Goal: Task Accomplishment & Management: Use online tool/utility

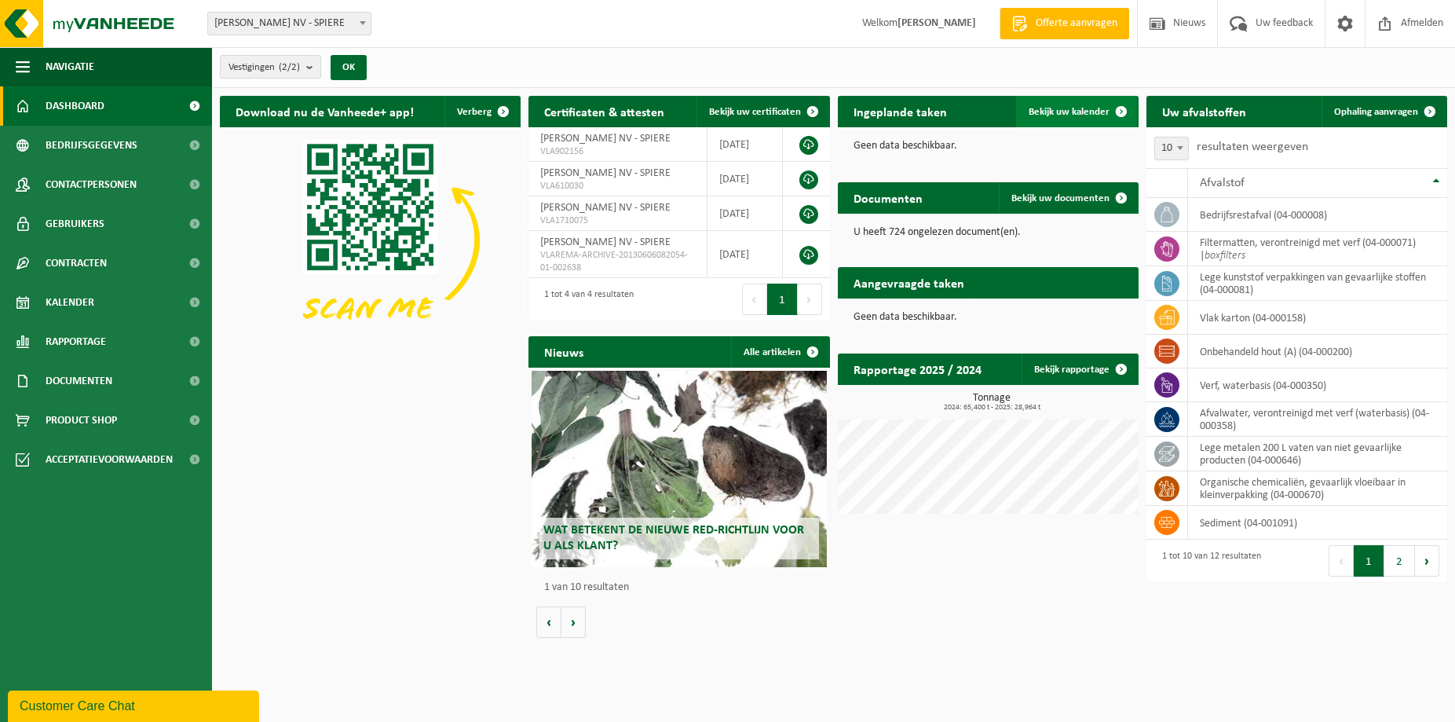
click at [1066, 112] on span "Bekijk uw kalender" at bounding box center [1069, 112] width 81 height 10
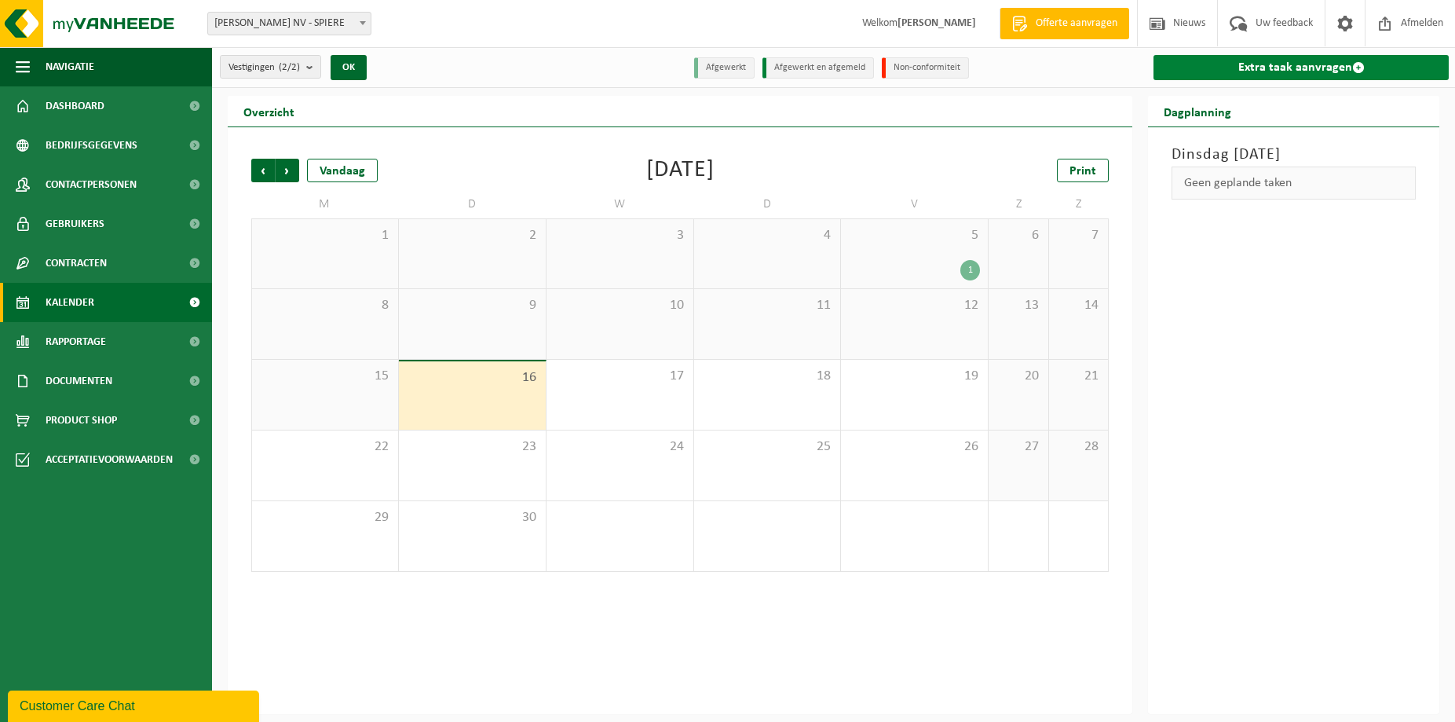
click at [1238, 65] on link "Extra taak aanvragen" at bounding box center [1300, 67] width 295 height 25
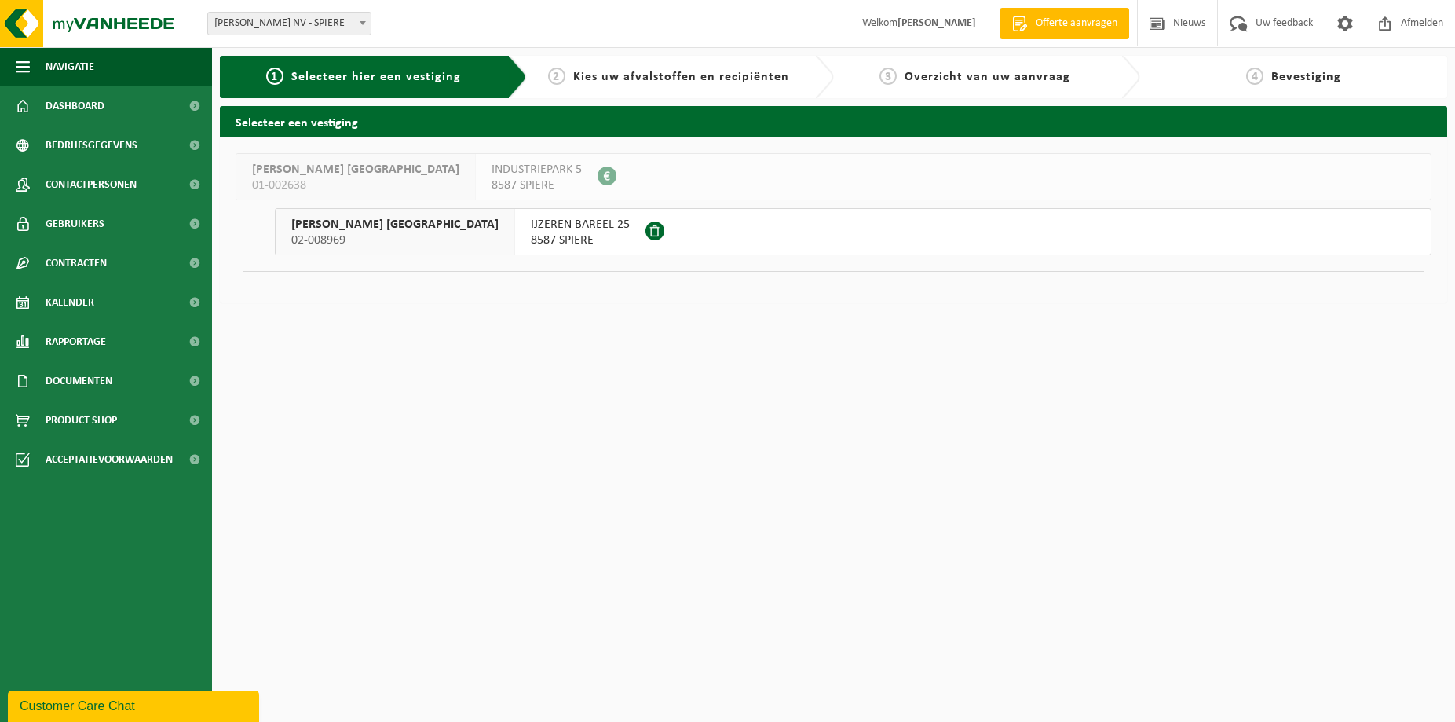
click at [531, 237] on span "8587 SPIERE" at bounding box center [580, 240] width 99 height 16
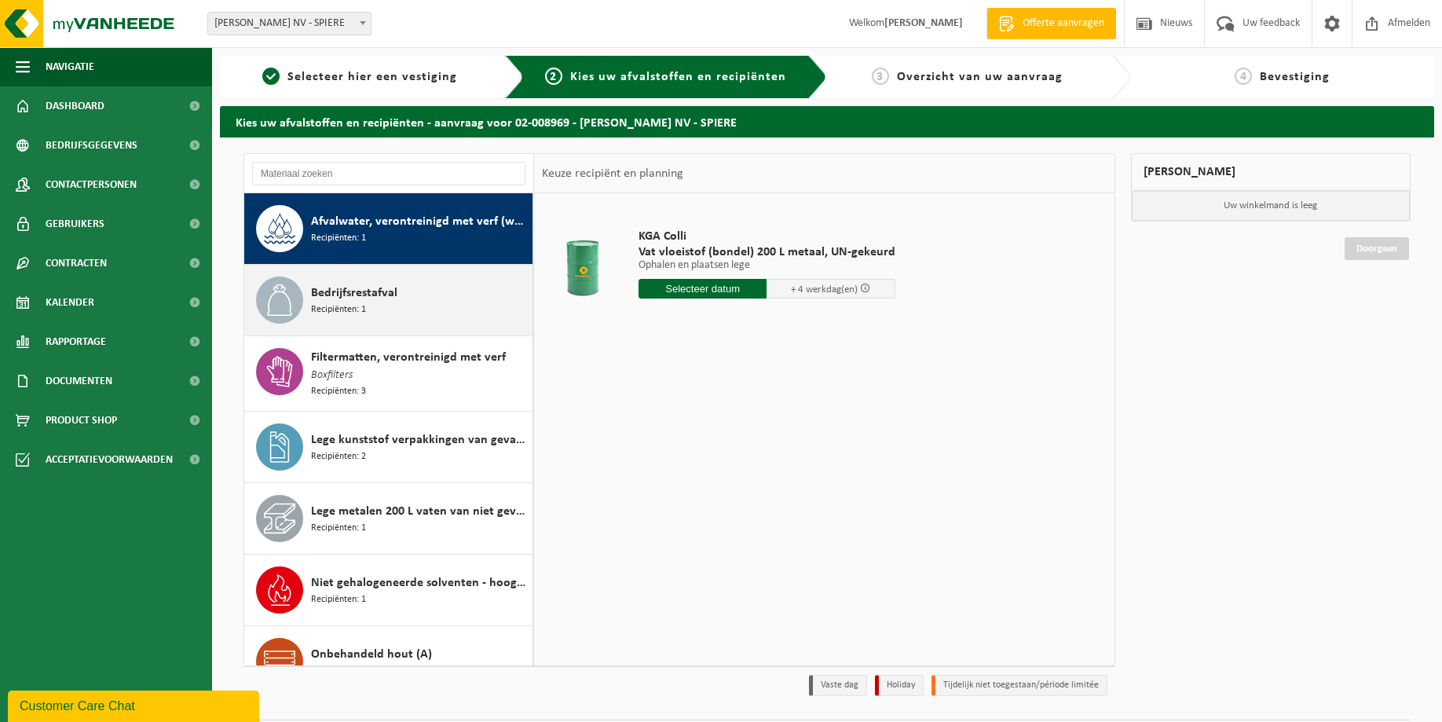
click at [420, 311] on div "Bedrijfsrestafval Recipiënten: 1" at bounding box center [419, 299] width 217 height 47
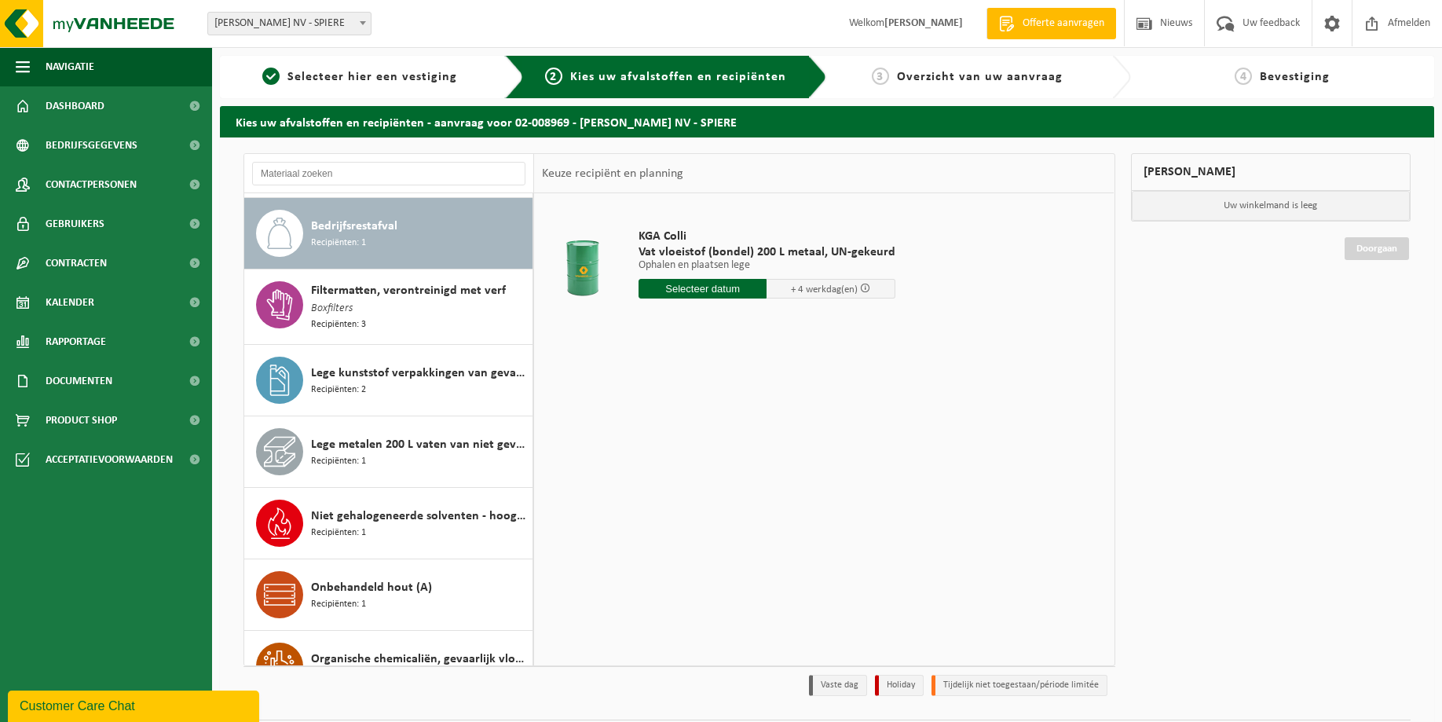
scroll to position [71, 0]
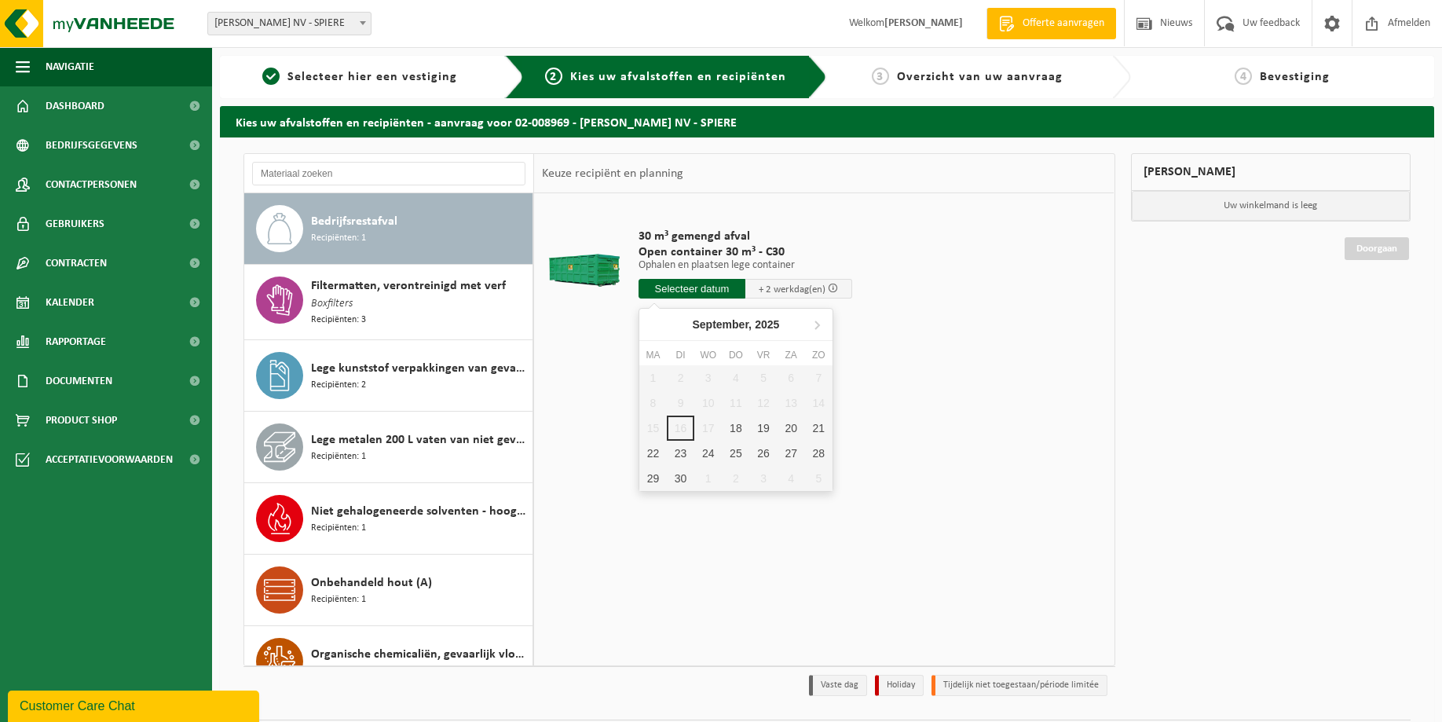
click at [674, 285] on input "text" at bounding box center [691, 289] width 107 height 20
click at [727, 430] on div "18" at bounding box center [735, 427] width 27 height 25
type input "Van 2025-09-18"
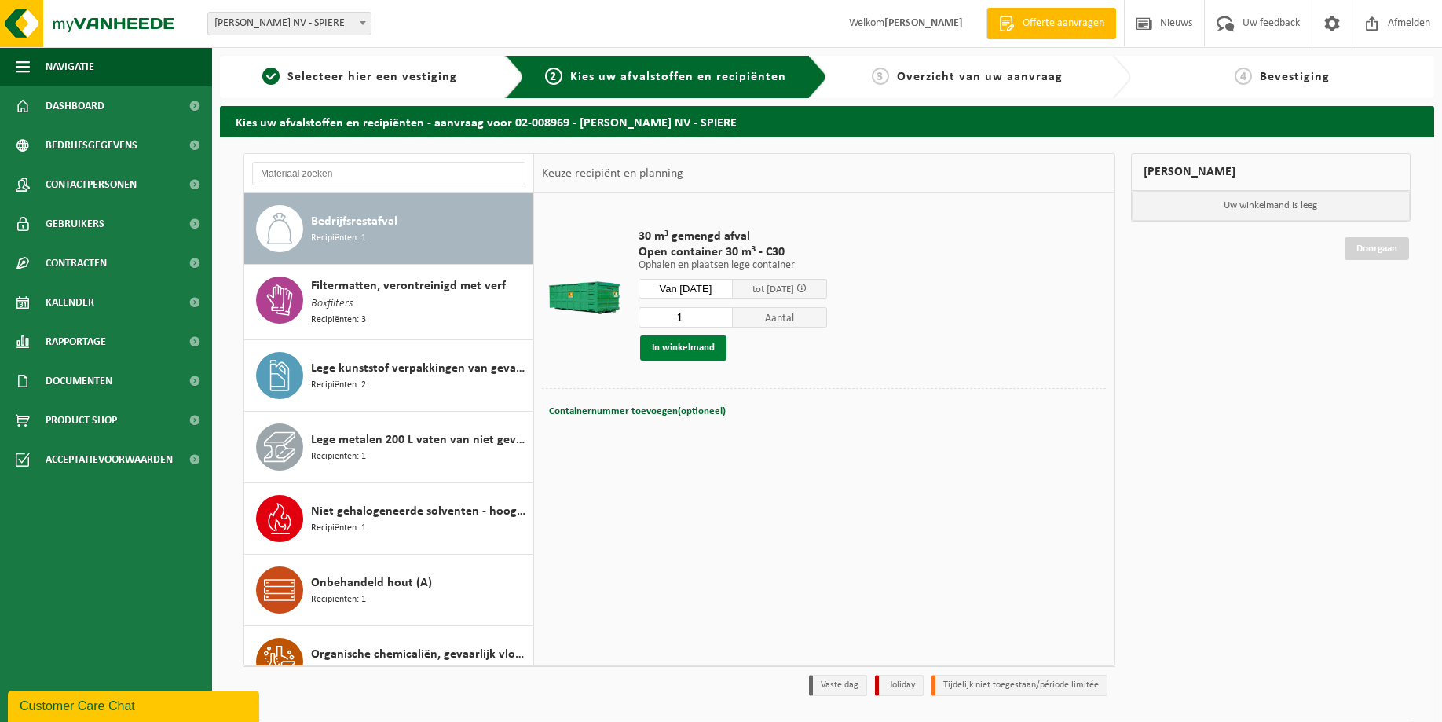
click at [681, 349] on button "In winkelmand" at bounding box center [683, 347] width 86 height 25
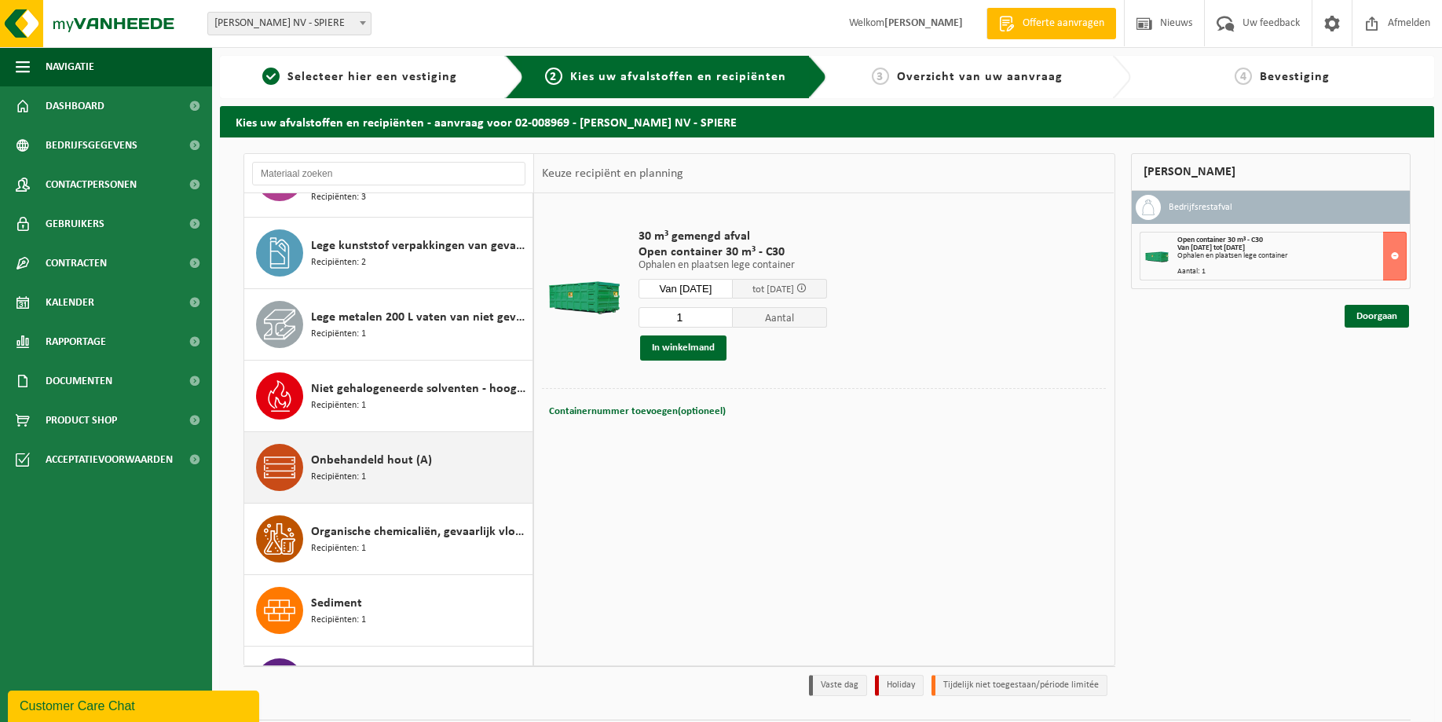
click at [417, 467] on div "Onbehandeld hout (A) Recipiënten: 1" at bounding box center [419, 467] width 217 height 47
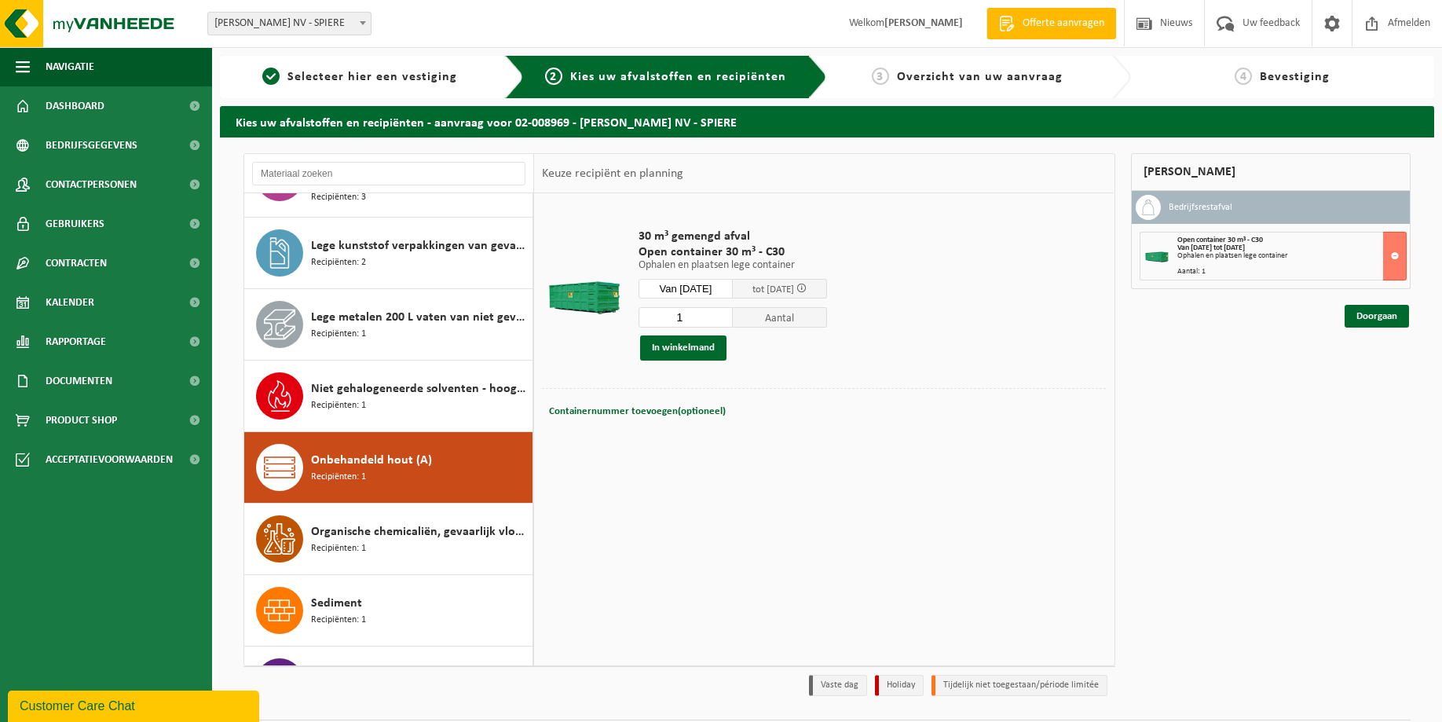
scroll to position [386, 0]
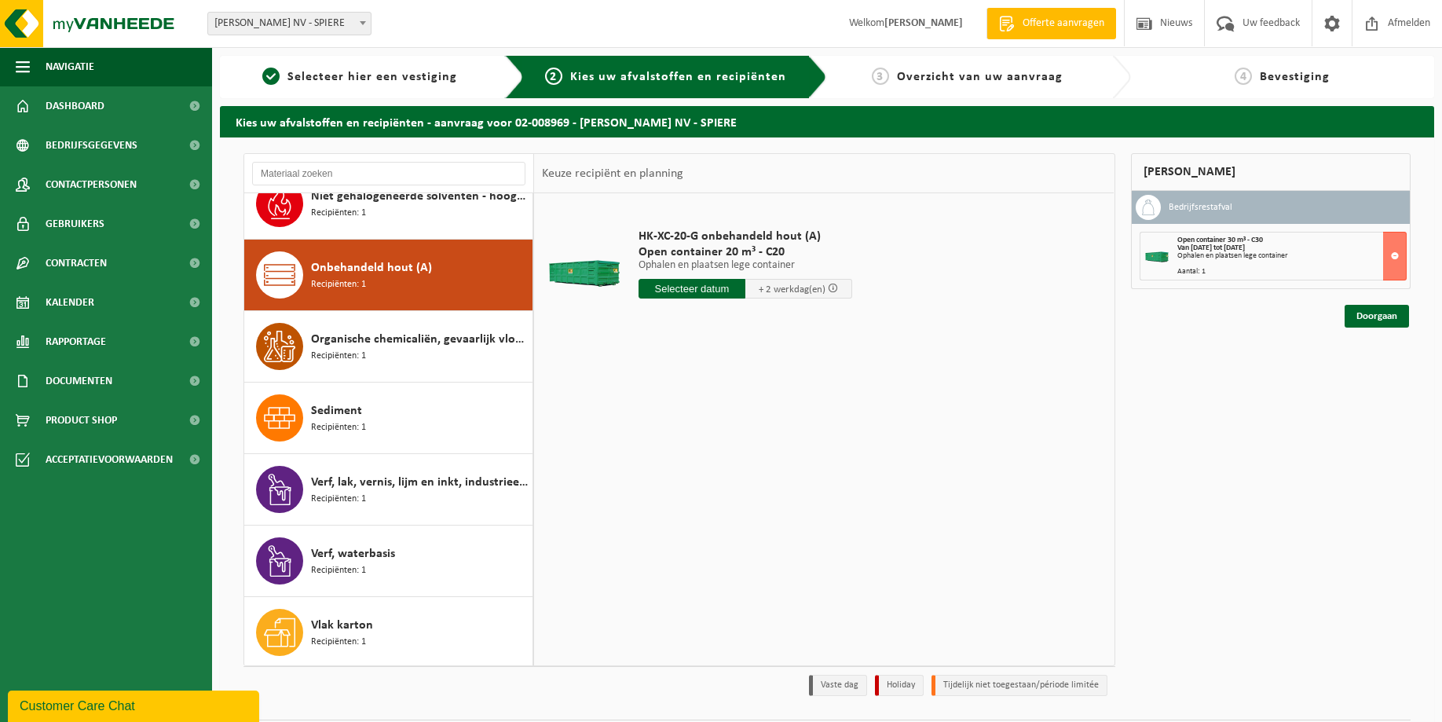
click at [683, 287] on input "text" at bounding box center [691, 289] width 107 height 20
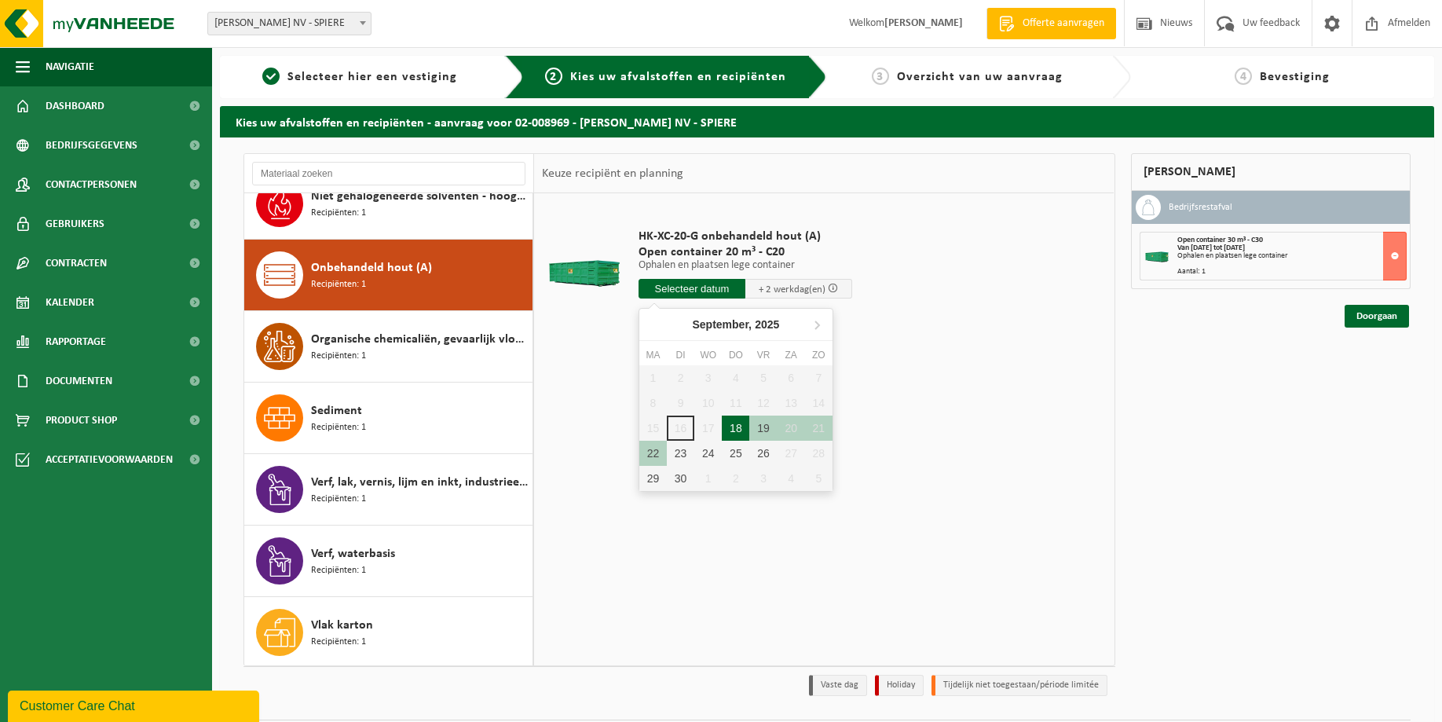
click at [733, 429] on div "18" at bounding box center [735, 427] width 27 height 25
type input "Van 2025-09-18"
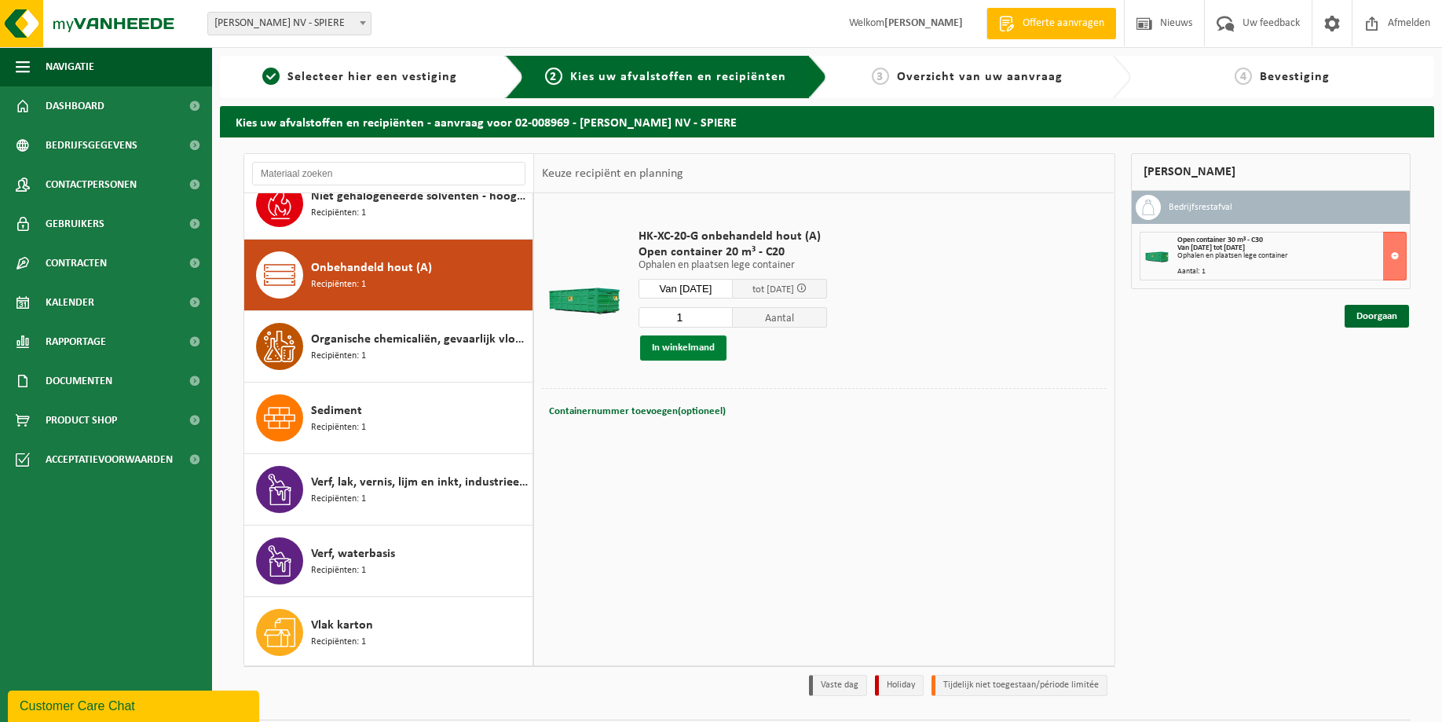
click at [671, 348] on button "In winkelmand" at bounding box center [683, 347] width 86 height 25
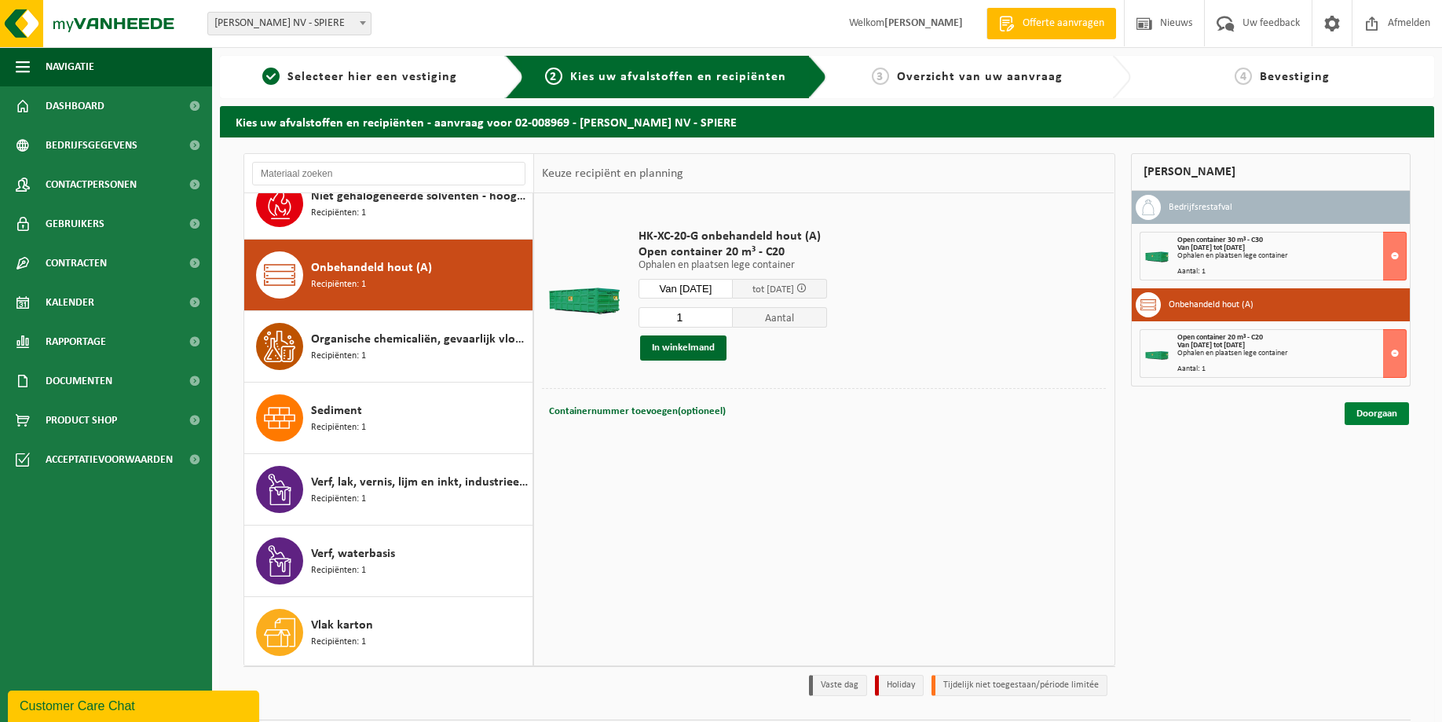
click at [1369, 421] on link "Doorgaan" at bounding box center [1376, 413] width 64 height 23
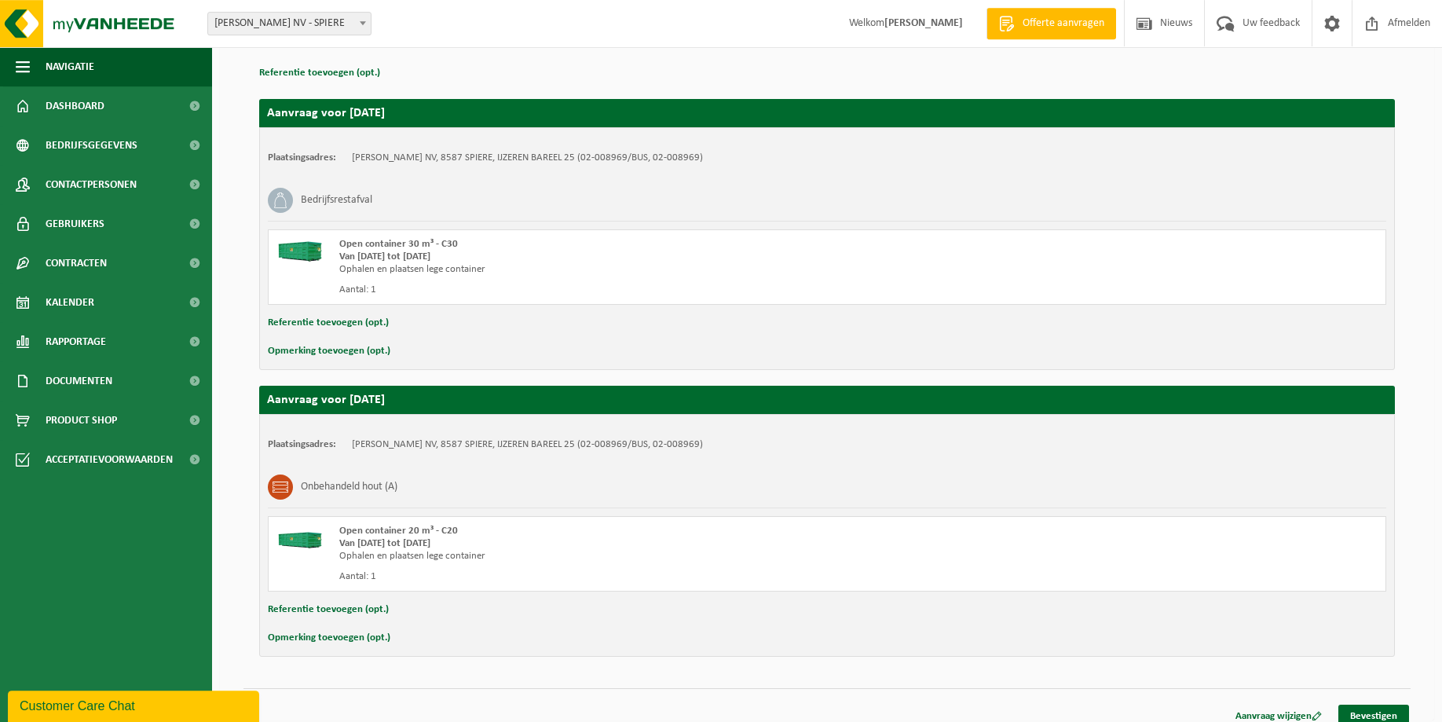
scroll to position [231, 0]
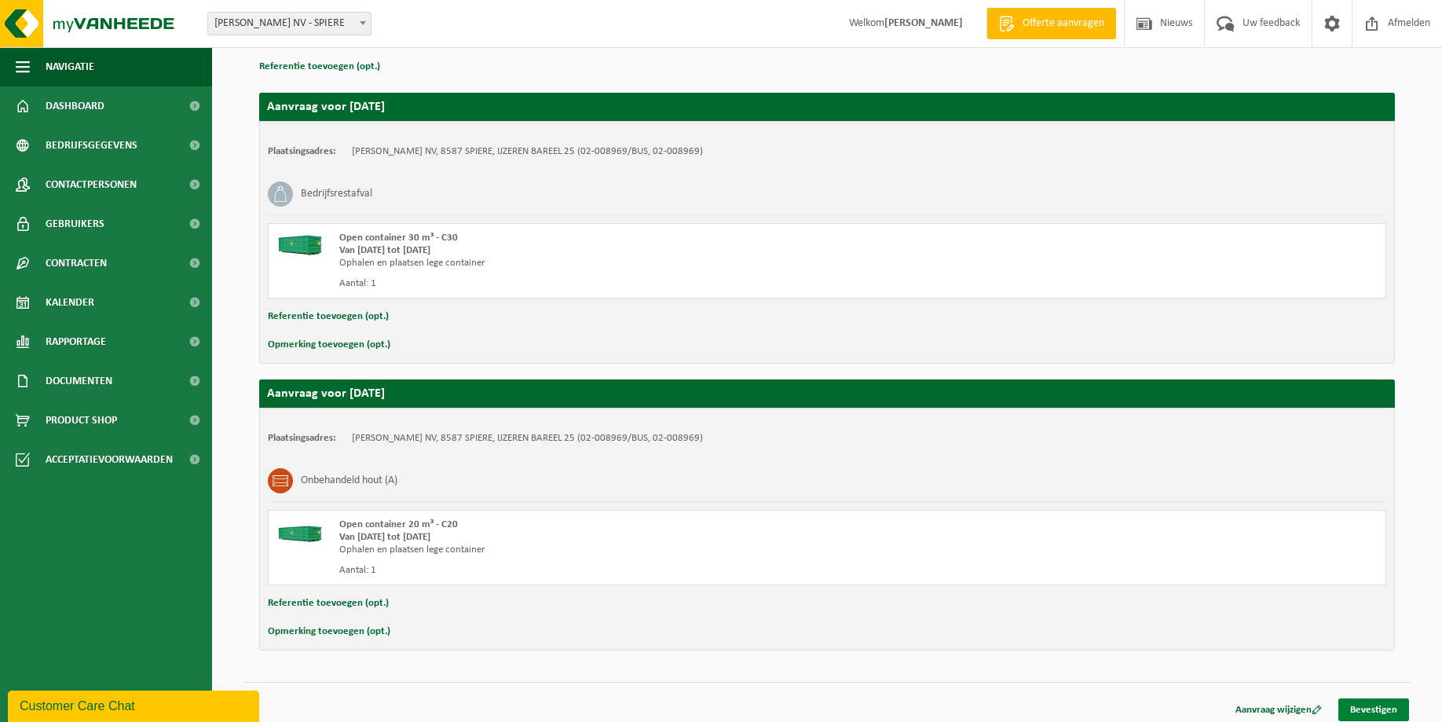
click at [1366, 702] on link "Bevestigen" at bounding box center [1373, 709] width 71 height 23
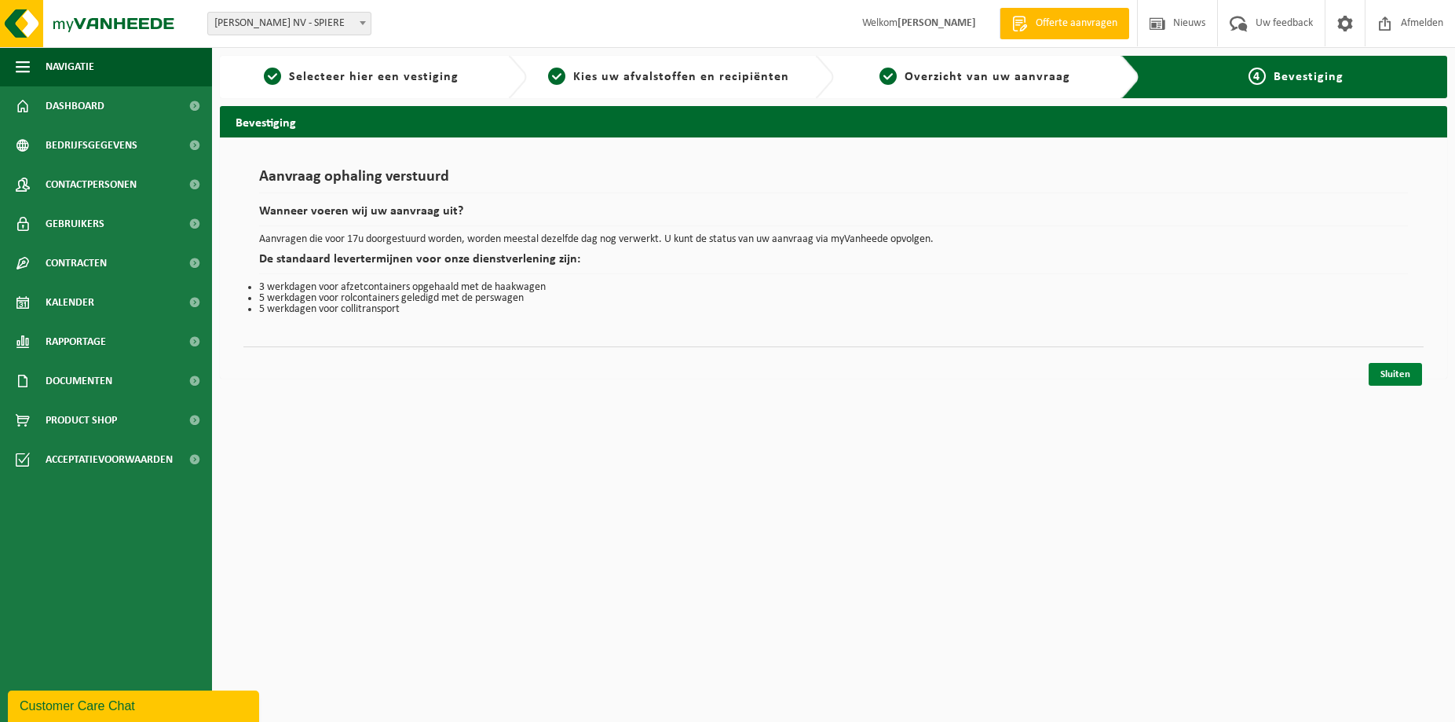
click at [1394, 379] on link "Sluiten" at bounding box center [1395, 374] width 53 height 23
